Goal: Find specific page/section: Find specific page/section

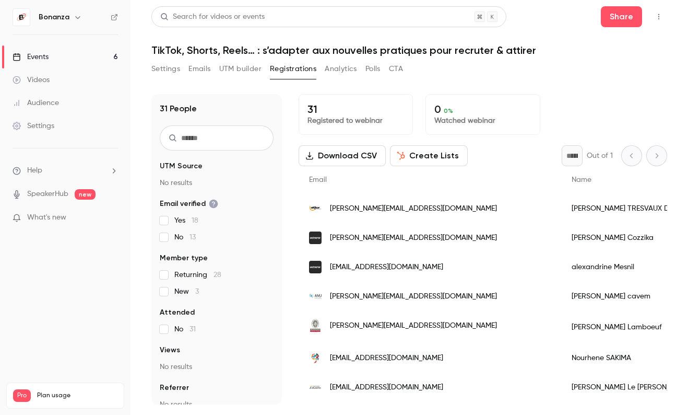
click at [63, 98] on link "Audience" at bounding box center [65, 102] width 131 height 23
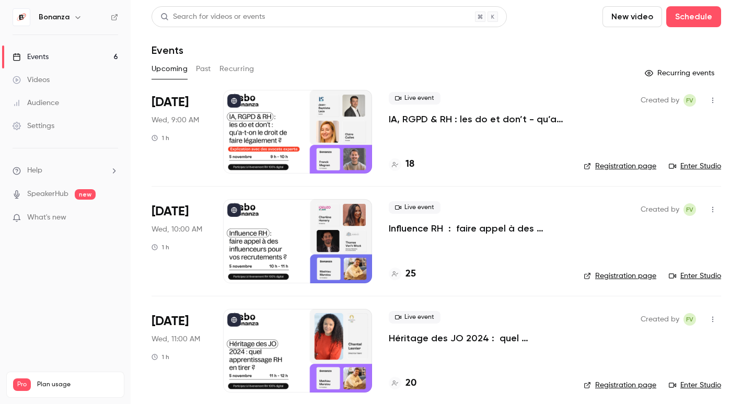
click at [66, 101] on link "Audience" at bounding box center [65, 102] width 131 height 23
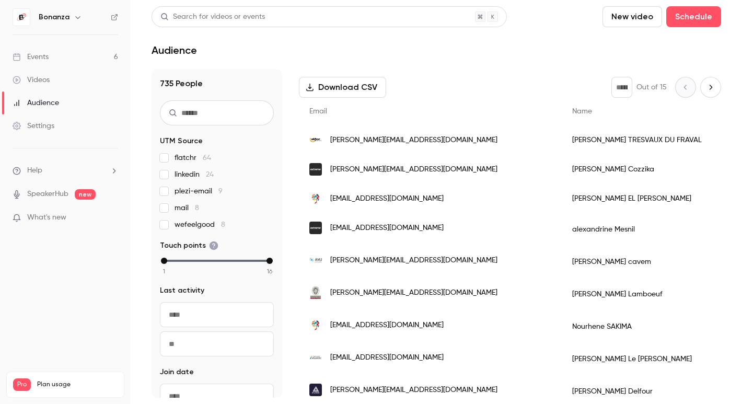
scroll to position [139, 0]
